Goal: Information Seeking & Learning: Learn about a topic

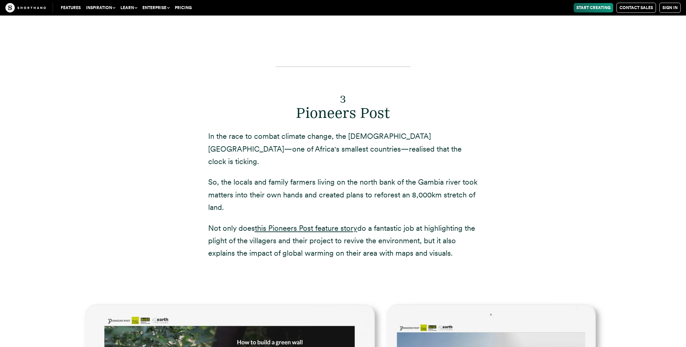
scroll to position [3736, 0]
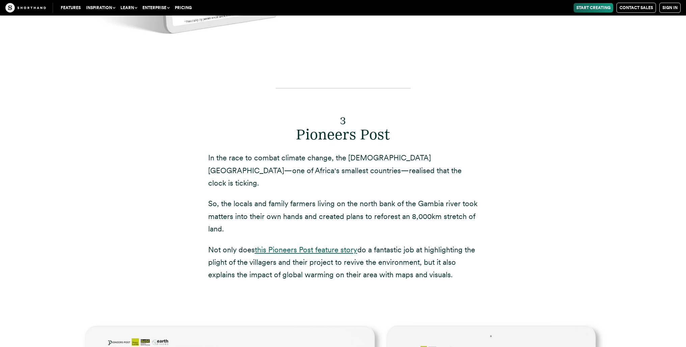
click at [320, 246] on link "this Pioneers Post feature story" at bounding box center [306, 250] width 103 height 9
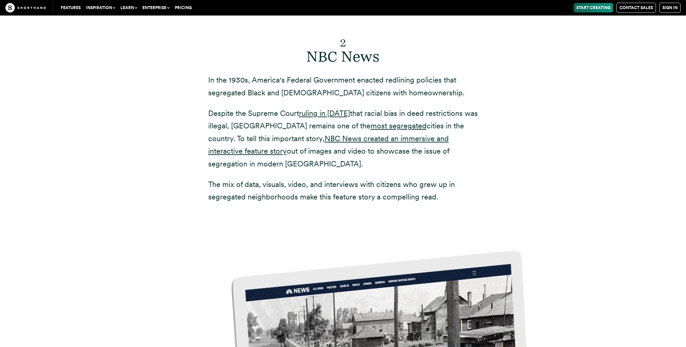
scroll to position [3165, 0]
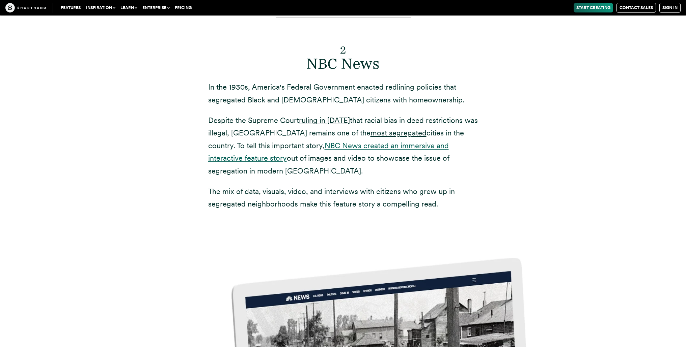
click at [425, 141] on link "NBC News created an immersive and interactive feature story" at bounding box center [328, 151] width 240 height 21
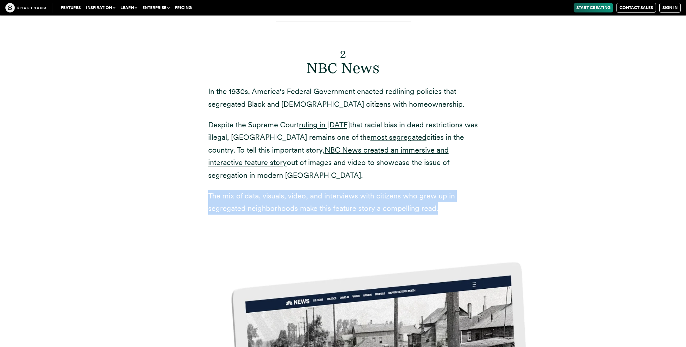
drag, startPoint x: 206, startPoint y: 170, endPoint x: 450, endPoint y: 195, distance: 245.1
click at [448, 194] on div "2 NBC News In the 1930s, America's Federal Government enacted redlining policie…" at bounding box center [343, 121] width 297 height 242
copy p "The mix of data, visuals, video, and interviews with citizens who grew up in se…"
